Goal: Task Accomplishment & Management: Use online tool/utility

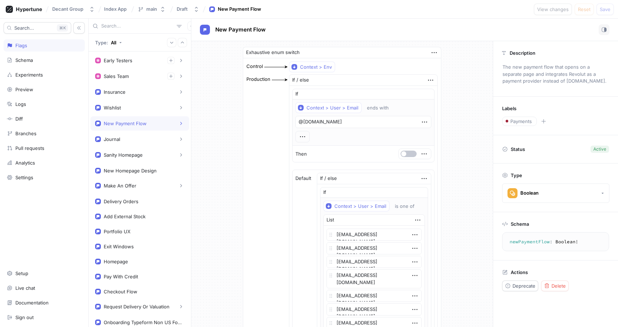
type textarea "x"
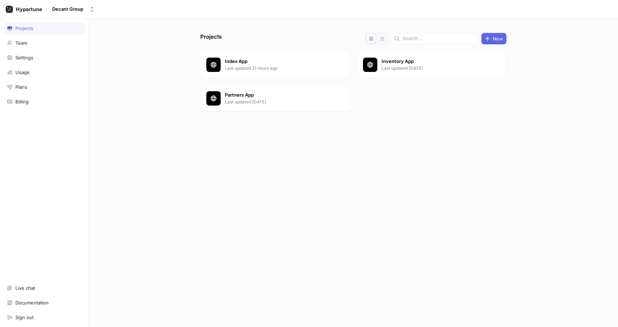
click at [274, 62] on p "Index App" at bounding box center [277, 61] width 104 height 7
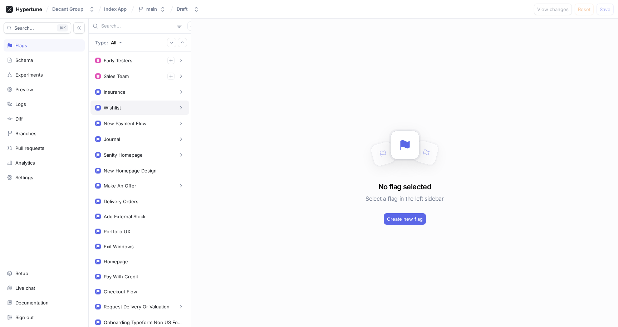
click at [138, 105] on div "Wishlist" at bounding box center [139, 107] width 89 height 7
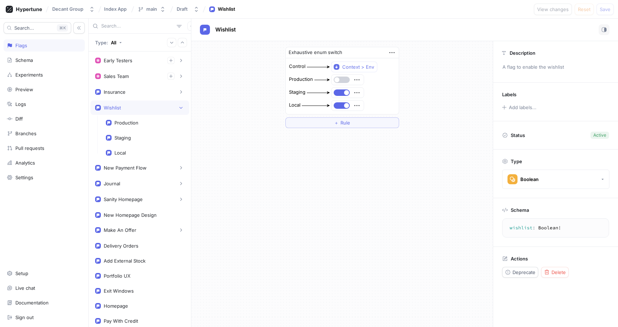
click at [343, 80] on button "button" at bounding box center [341, 79] width 16 height 6
click at [604, 11] on span "Save" at bounding box center [604, 9] width 11 height 4
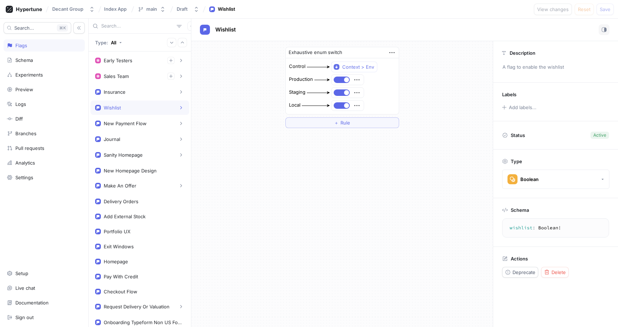
click at [269, 200] on div "Exhaustive enum switch Control Context > Env Production Staging Local ＋ Rule" at bounding box center [341, 184] width 301 height 286
click at [265, 219] on div "Exhaustive enum switch Control Context > Env Production Staging Local ＋ Rule" at bounding box center [341, 184] width 301 height 286
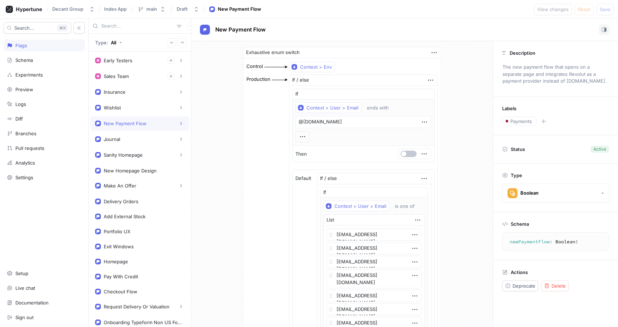
click at [371, 25] on div "New Payment Flow" at bounding box center [404, 29] width 409 height 11
